Goal: Task Accomplishment & Management: Complete application form

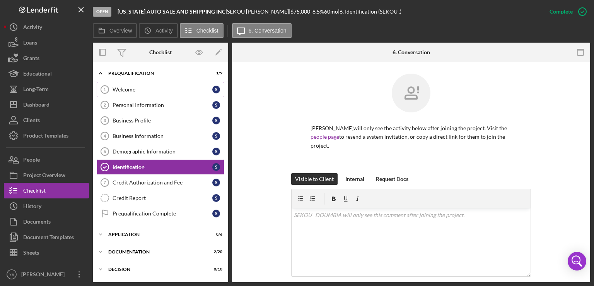
scroll to position [155, 0]
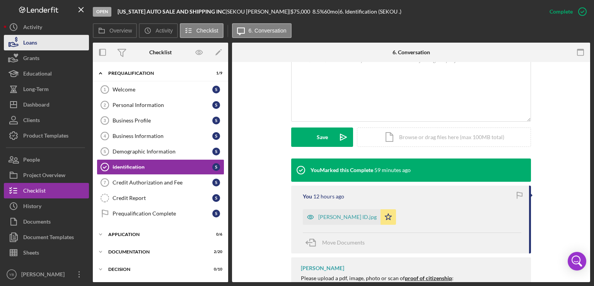
click at [43, 44] on button "Loans" at bounding box center [46, 42] width 85 height 15
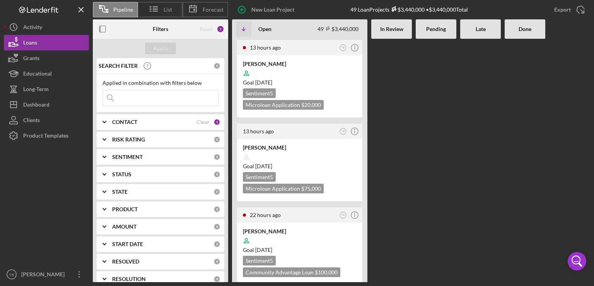
click at [410, 152] on Review at bounding box center [392, 160] width 41 height 243
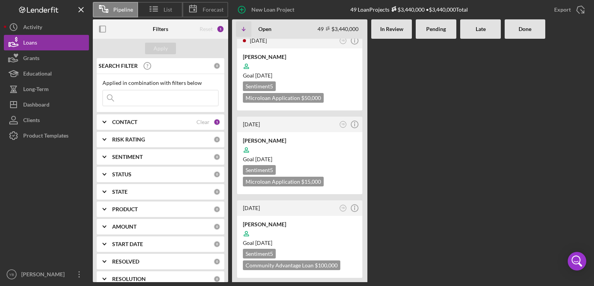
scroll to position [3654, 0]
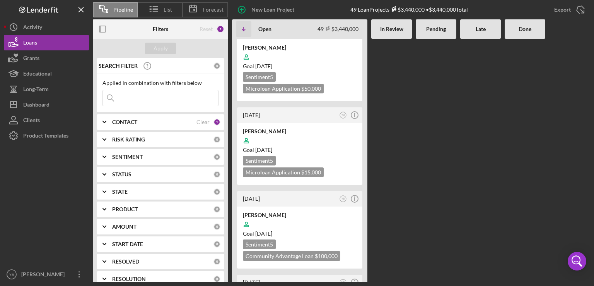
click at [135, 125] on div "CONTACT Clear 1" at bounding box center [166, 121] width 108 height 7
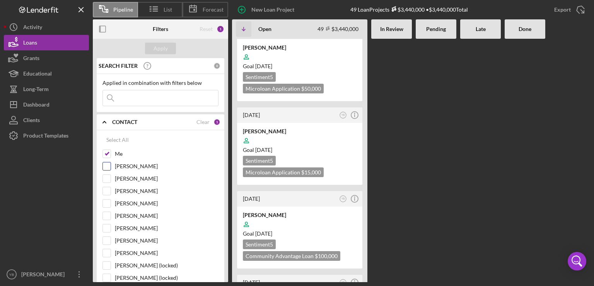
click at [105, 169] on div at bounding box center [107, 166] width 9 height 9
click at [106, 166] on input "[PERSON_NAME]" at bounding box center [107, 166] width 8 height 8
checkbox input "true"
click at [159, 50] on div "Apply" at bounding box center [161, 49] width 14 height 12
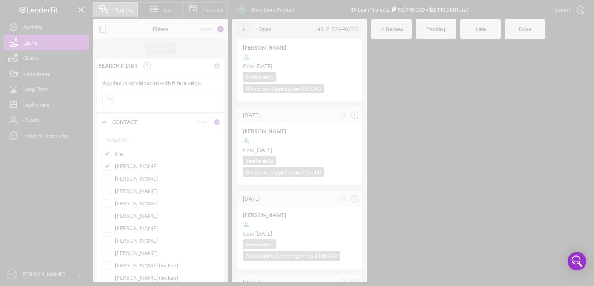
scroll to position [3847, 0]
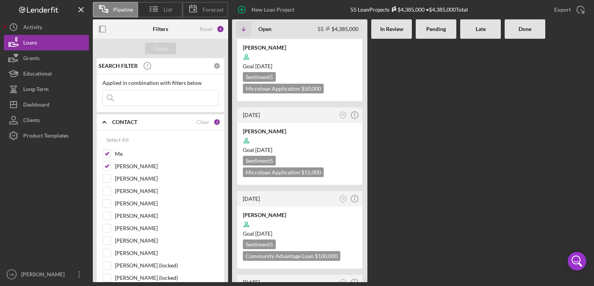
click at [473, 79] on div "13 hours ago YB Icon/Info [PERSON_NAME] Goal [DATE] Sentiment 5 Microloan Appli…" at bounding box center [411, 160] width 358 height 243
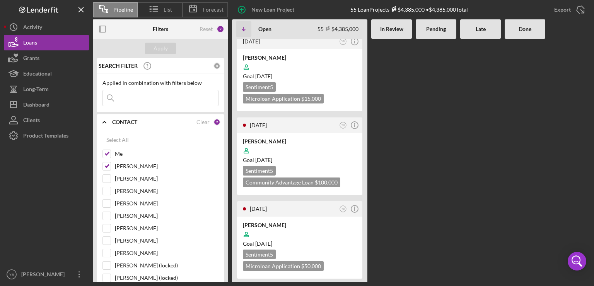
scroll to position [3615, 0]
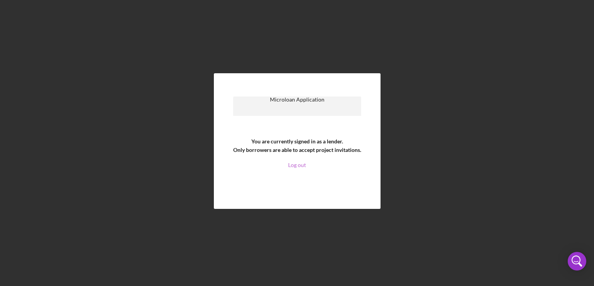
click at [298, 168] on link "Log out" at bounding box center [297, 165] width 18 height 6
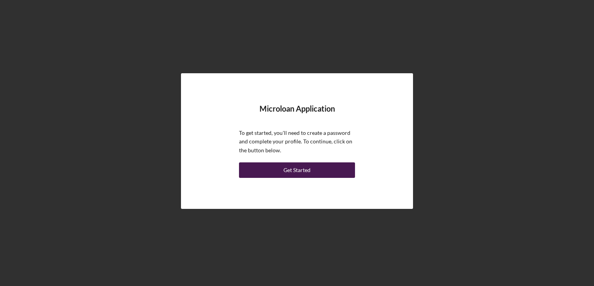
click at [298, 168] on div "Get Started" at bounding box center [297, 169] width 27 height 15
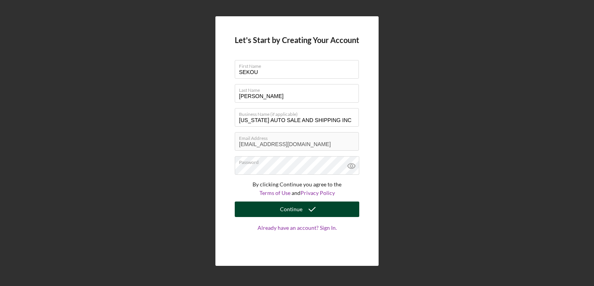
click at [253, 211] on button "Continue" at bounding box center [297, 208] width 125 height 15
